Goal: Task Accomplishment & Management: Complete application form

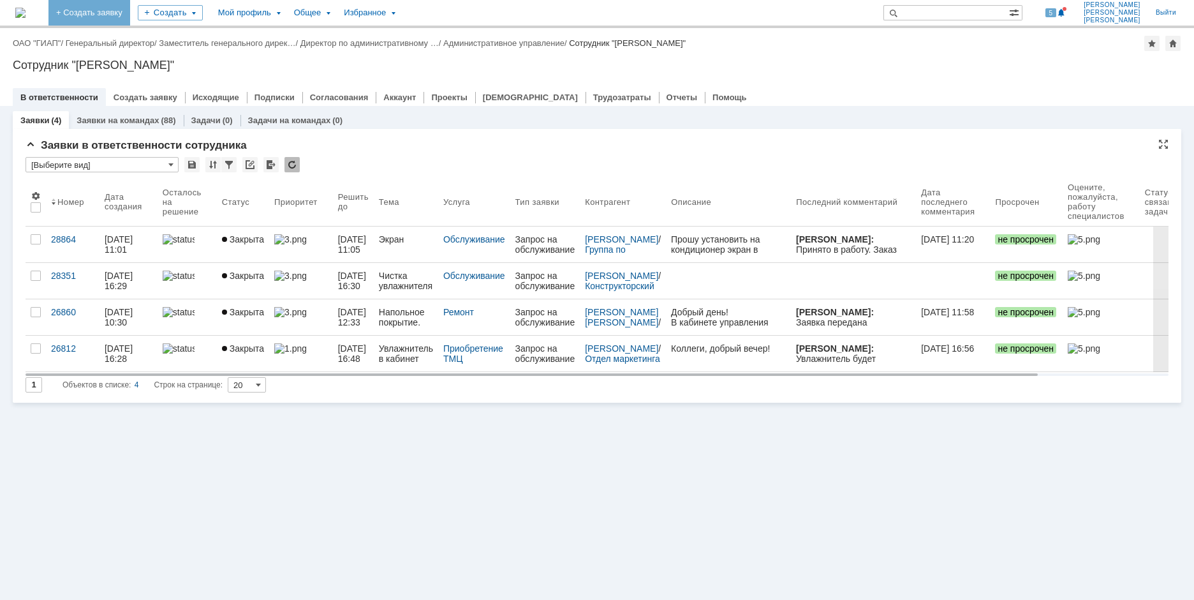
click at [130, 12] on link "+ Создать заявку" at bounding box center [89, 13] width 82 height 26
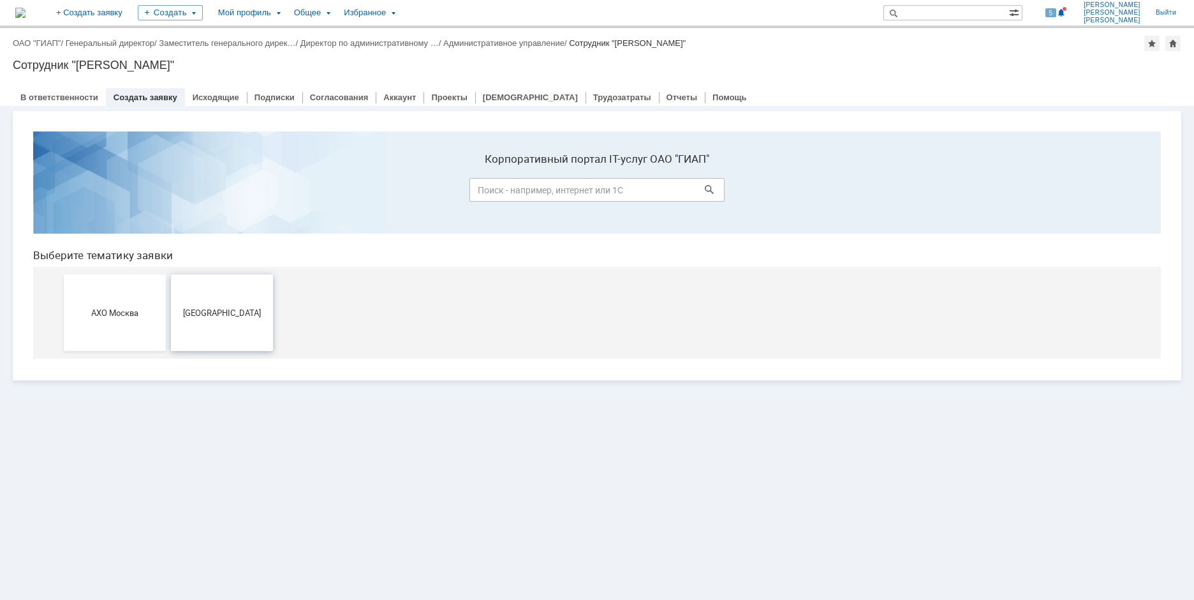
click at [210, 325] on button "[GEOGRAPHIC_DATA]" at bounding box center [222, 312] width 102 height 77
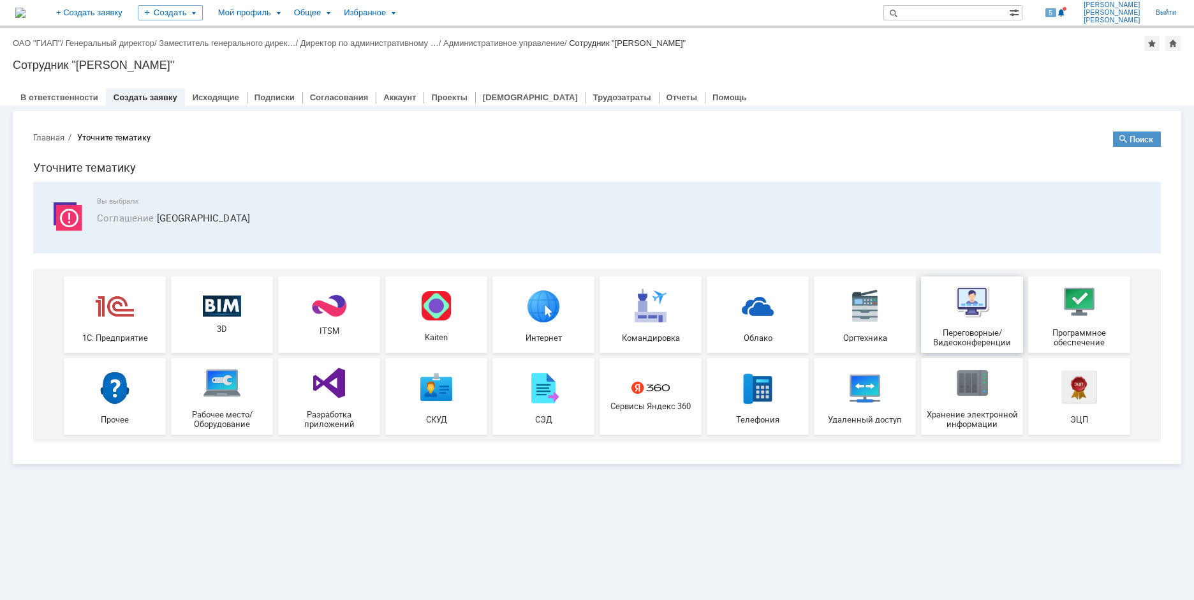
click at [965, 323] on div "Переговорные/Видеоконференции" at bounding box center [972, 314] width 94 height 65
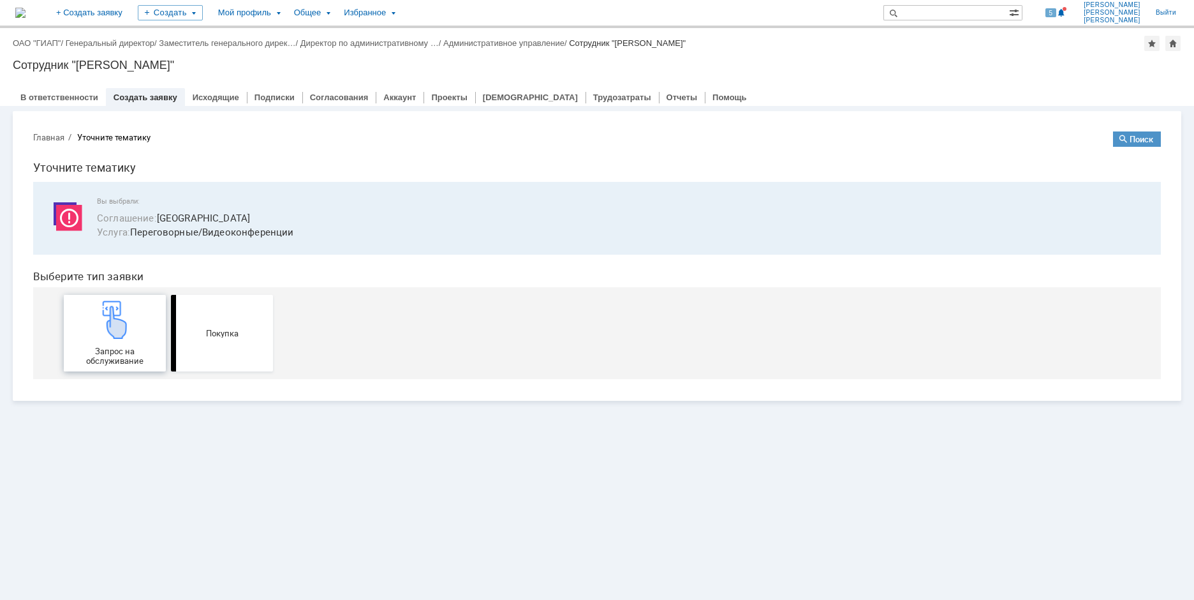
click at [124, 336] on img at bounding box center [115, 319] width 38 height 38
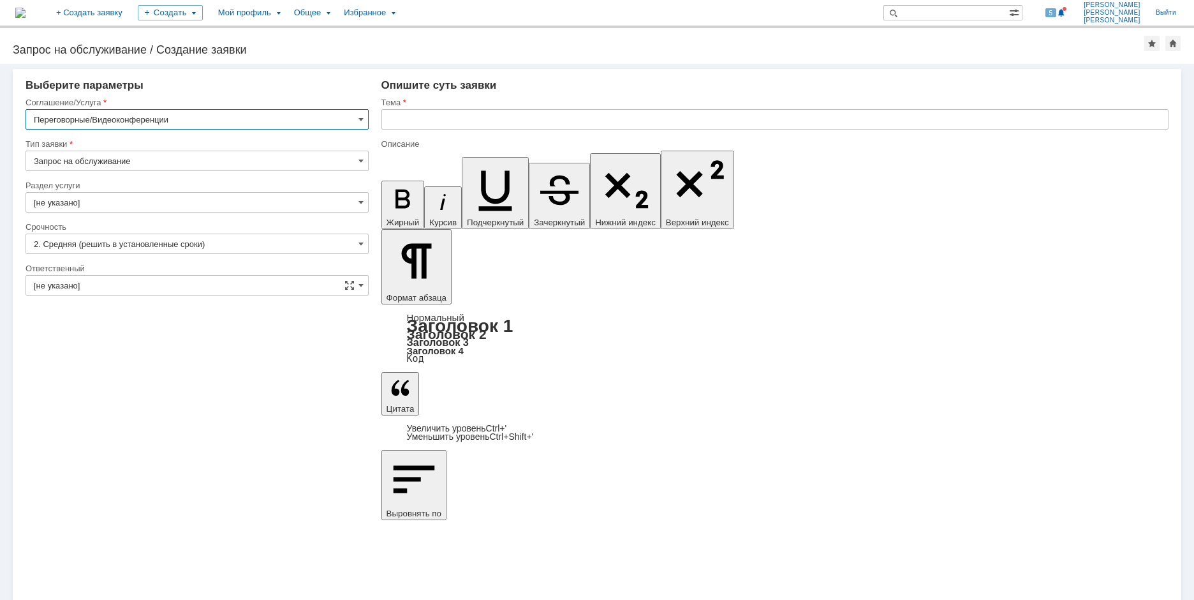
click at [73, 249] on input "2. Средняя (решить в установленные сроки)" at bounding box center [197, 243] width 343 height 20
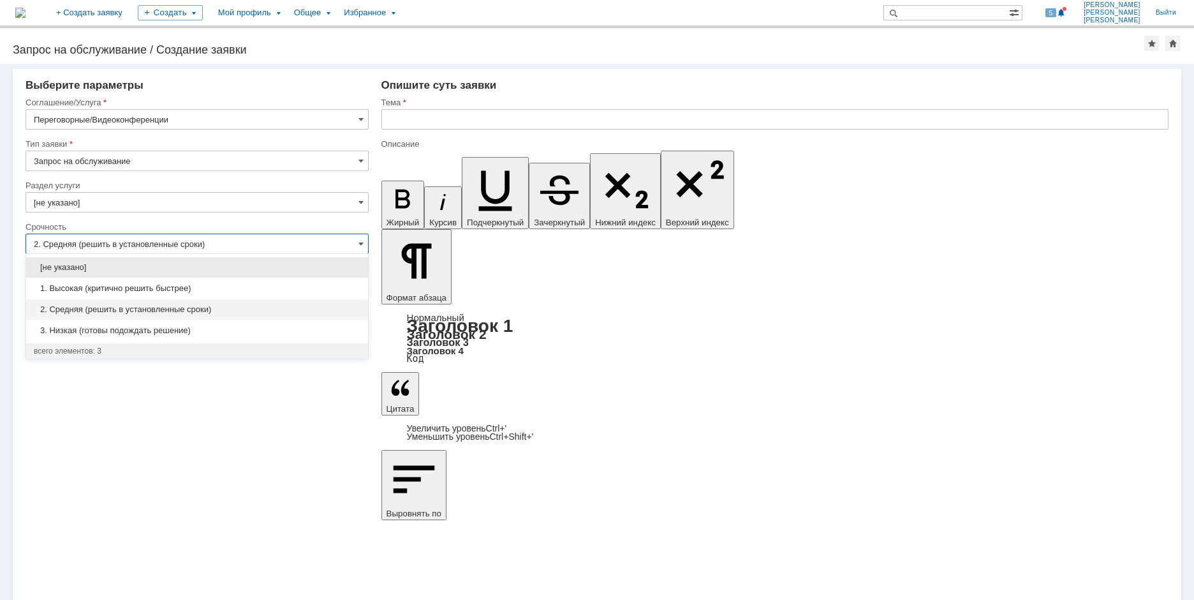
drag, startPoint x: 72, startPoint y: 311, endPoint x: 226, endPoint y: 246, distance: 167.5
click at [72, 311] on span "2. Средняя (решить в установленные сроки)" at bounding box center [197, 309] width 327 height 10
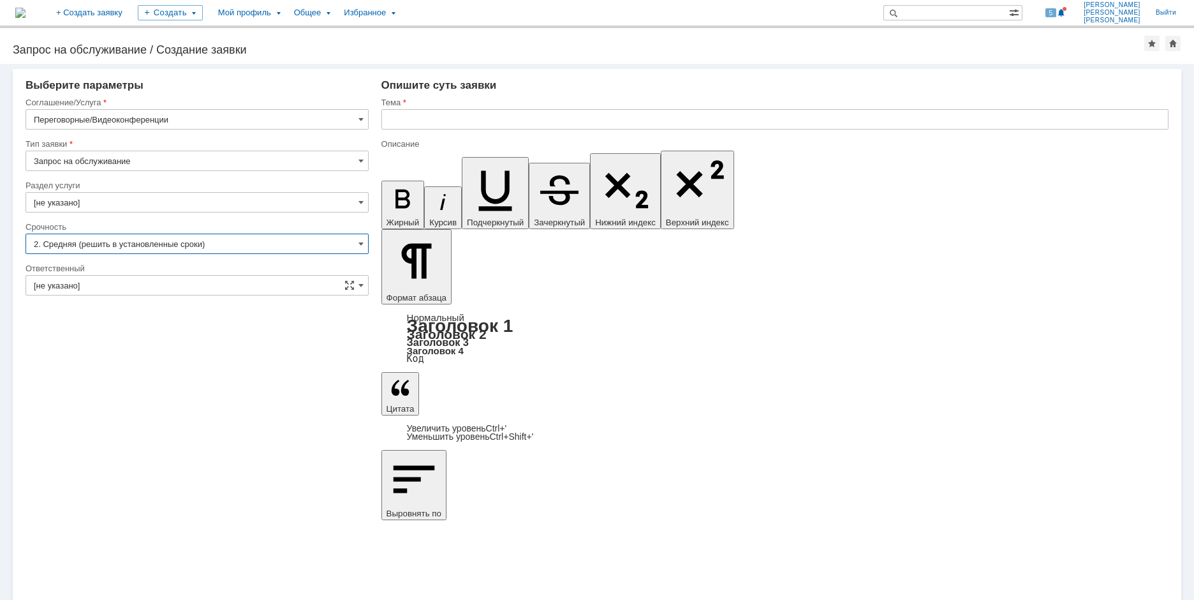
click at [494, 121] on input "text" at bounding box center [774, 119] width 787 height 20
type input "2. Средняя (решить в установленные сроки)"
type input "Копирование записи из переговорной Гродно от 02.09"
